Goal: Check status: Check status

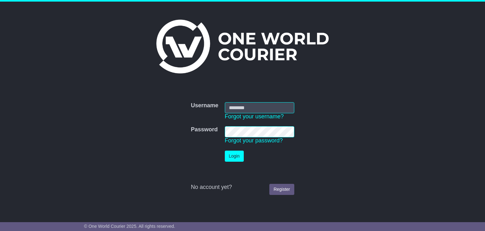
type input "**********"
click at [234, 157] on button "Login" at bounding box center [234, 155] width 19 height 11
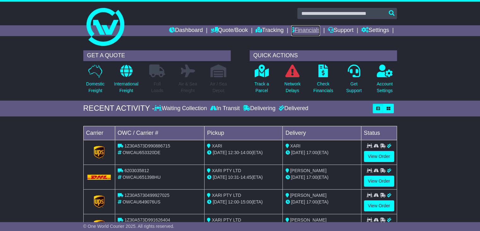
click at [292, 27] on link "Financials" at bounding box center [305, 30] width 29 height 11
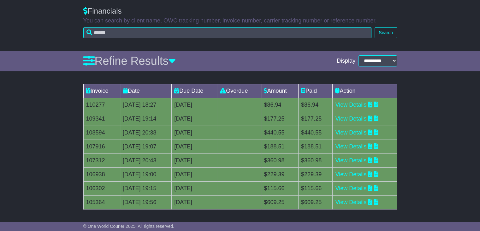
scroll to position [75, 0]
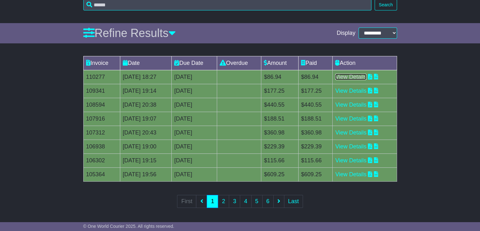
click at [349, 76] on link "View Details" at bounding box center [350, 77] width 31 height 6
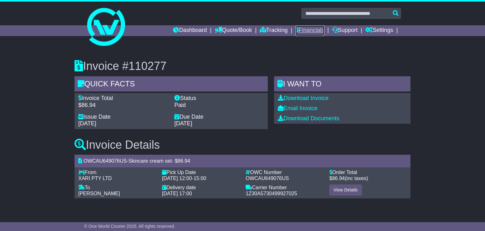
click at [312, 30] on link "Financials" at bounding box center [310, 30] width 29 height 11
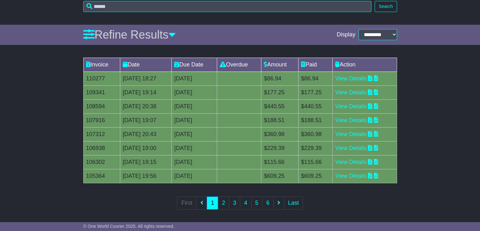
scroll to position [75, 0]
